Goal: Book appointment/travel/reservation: Book appointment/travel/reservation

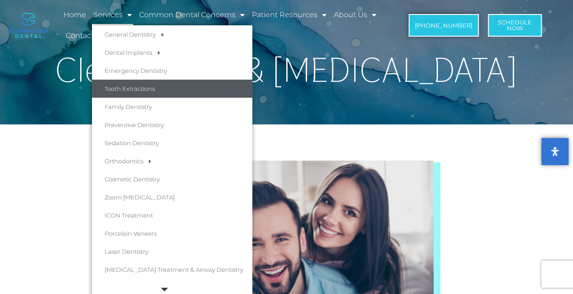
click at [131, 91] on link "Tooth Extractions" at bounding box center [172, 89] width 160 height 18
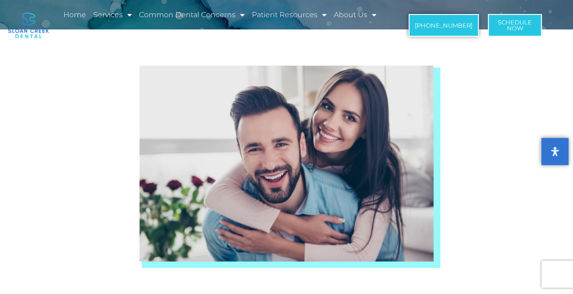
scroll to position [226, 0]
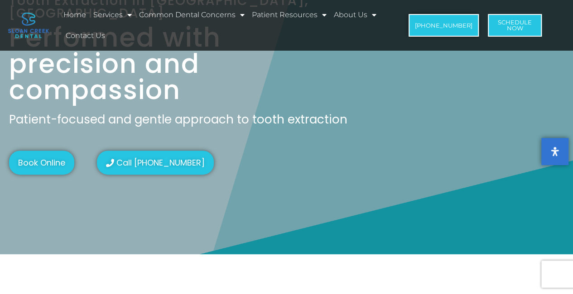
scroll to position [35, 0]
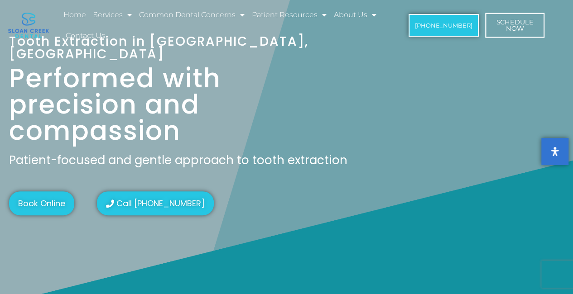
click at [509, 34] on link "Schedule Now" at bounding box center [514, 25] width 59 height 25
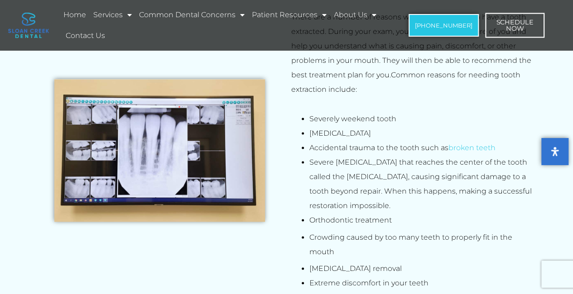
scroll to position [533, 0]
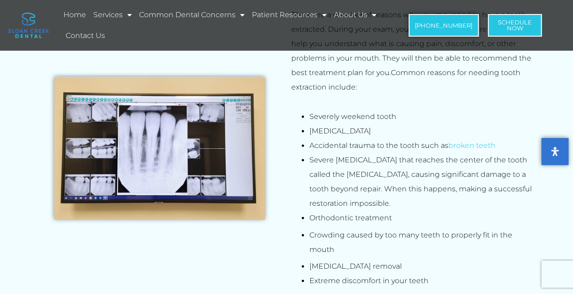
click at [229, 157] on img at bounding box center [159, 148] width 210 height 143
click at [190, 160] on img at bounding box center [159, 148] width 210 height 143
